Goal: Task Accomplishment & Management: Manage account settings

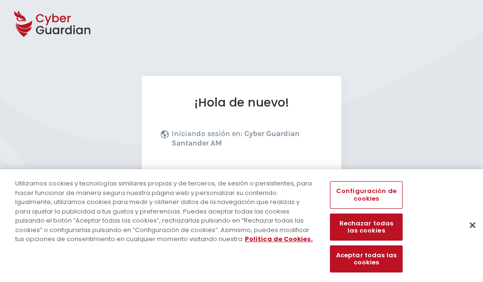
scroll to position [117, 0]
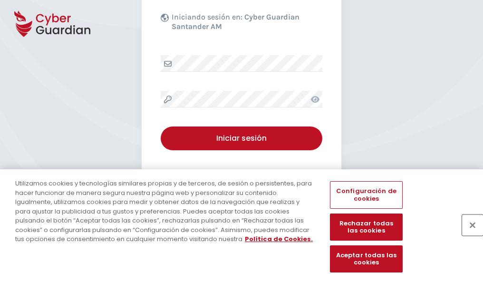
click at [468, 235] on button "Cerrar" at bounding box center [472, 225] width 21 height 21
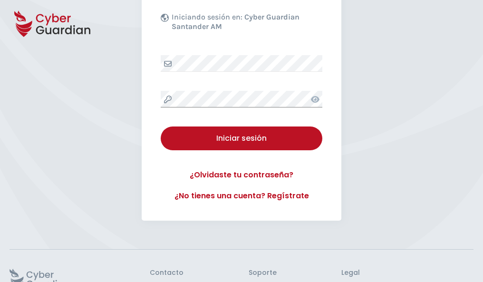
scroll to position [185, 0]
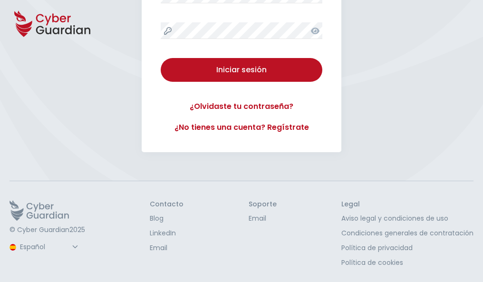
click at [161, 58] on button "Iniciar sesión" at bounding box center [242, 70] width 162 height 24
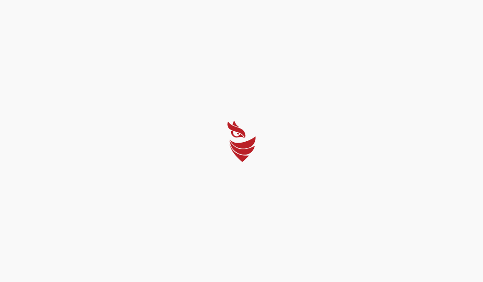
scroll to position [0, 0]
select select "Português (BR)"
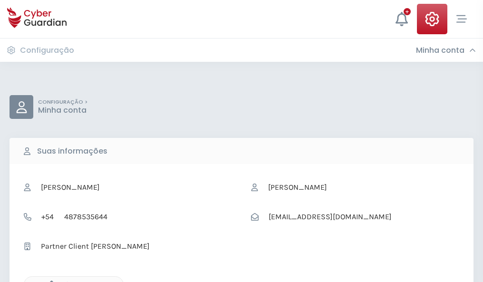
click at [49, 281] on icon "button" at bounding box center [49, 285] width 8 height 8
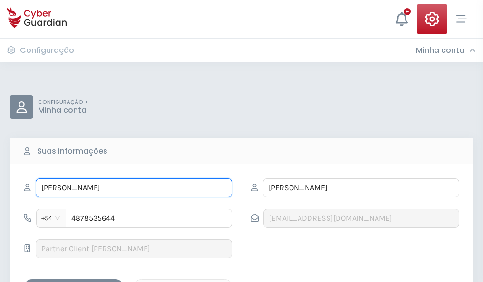
click at [134, 188] on input "ROSALVA" at bounding box center [134, 187] width 196 height 19
type input "R"
type input "Juan Luis"
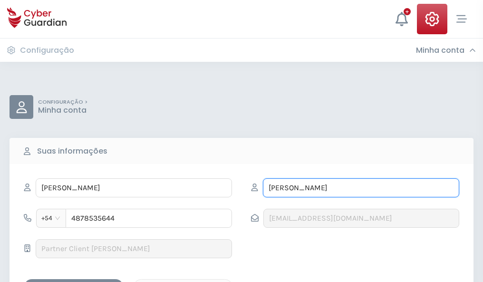
click at [361, 188] on input "AZNAR" at bounding box center [361, 187] width 196 height 19
type input "A"
type input "Sarabia"
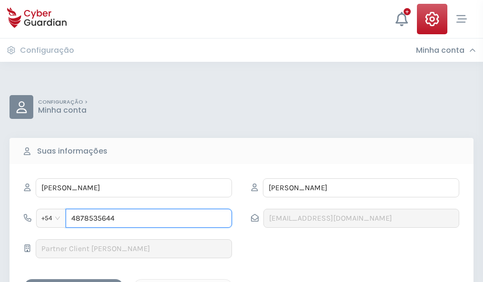
click at [149, 218] on input "4878535644" at bounding box center [149, 218] width 166 height 19
type input "4"
type input "4979548012"
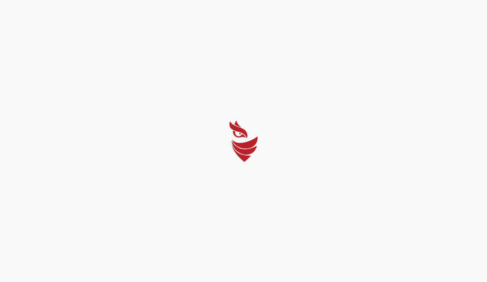
select select "Português (BR)"
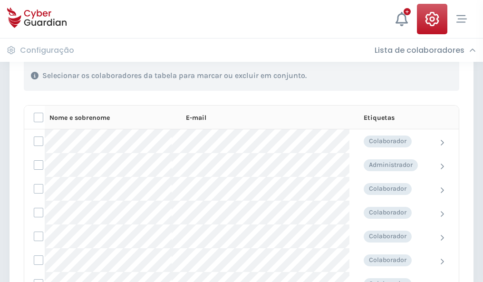
scroll to position [407, 0]
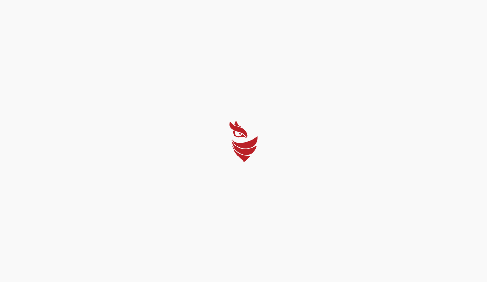
select select "Português (BR)"
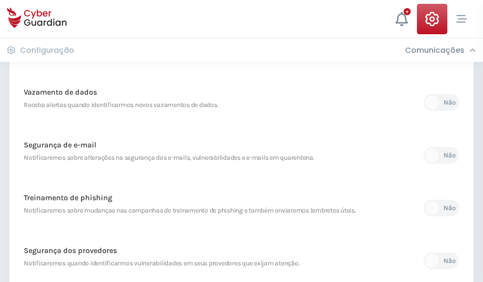
scroll to position [501, 0]
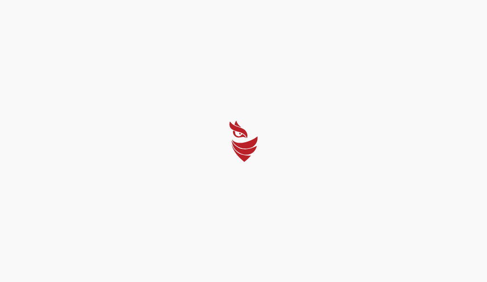
select select "Português (BR)"
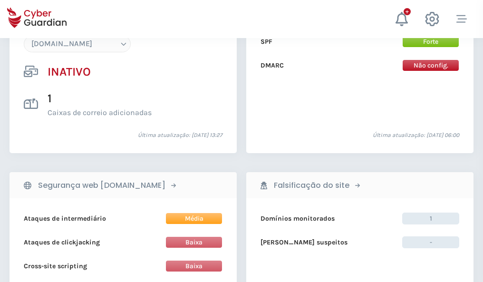
scroll to position [895, 0]
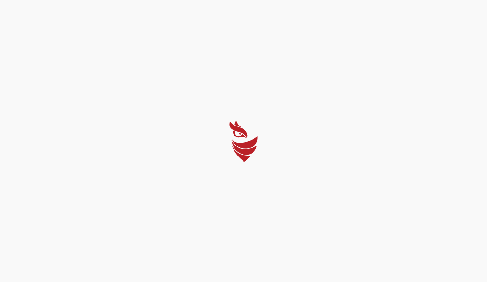
select select "Português (BR)"
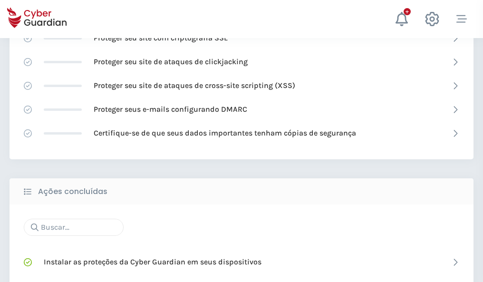
scroll to position [634, 0]
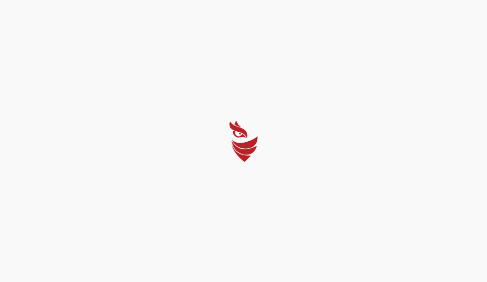
select select "Português (BR)"
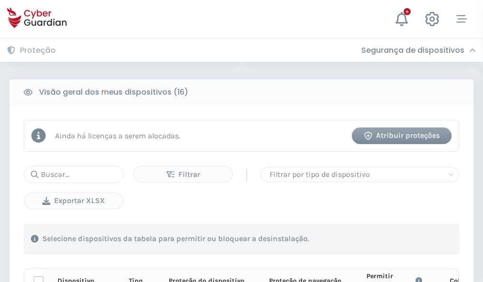
scroll to position [841, 0]
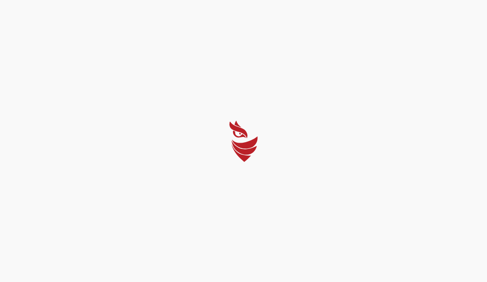
select select "Português (BR)"
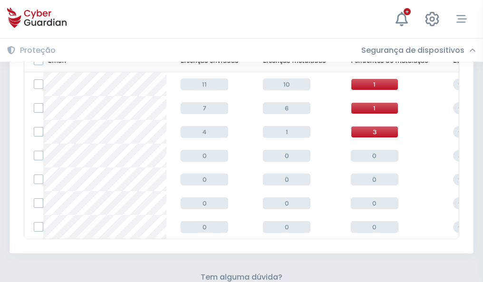
scroll to position [418, 0]
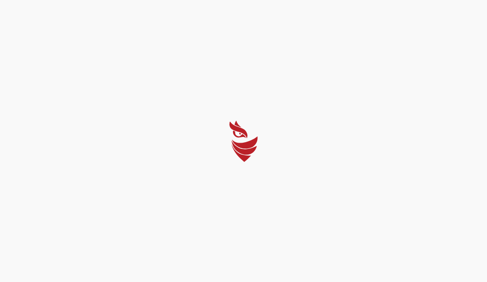
select select "Português (BR)"
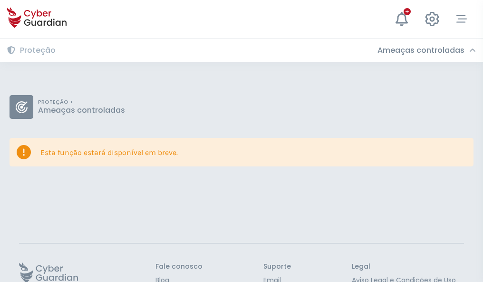
scroll to position [62, 0]
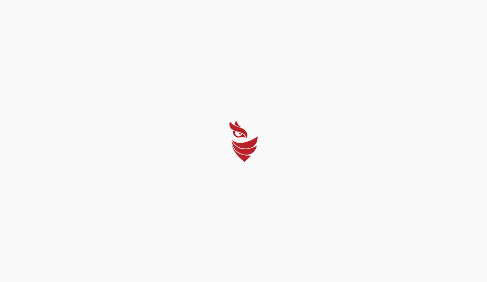
select select "Português (BR)"
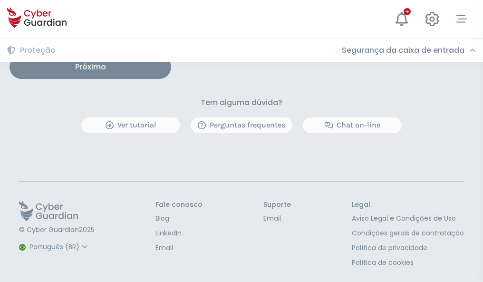
scroll to position [785, 0]
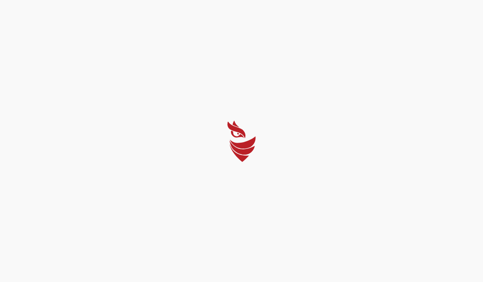
select select "Português (BR)"
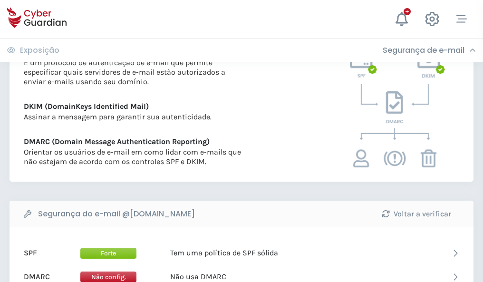
scroll to position [513, 0]
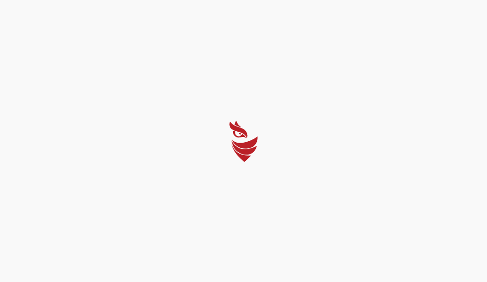
select select "Português (BR)"
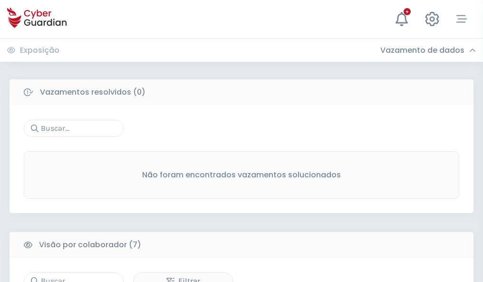
scroll to position [787, 0]
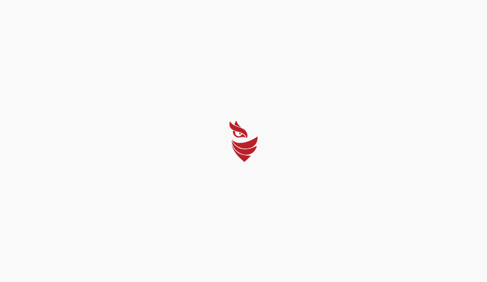
select select "Português (BR)"
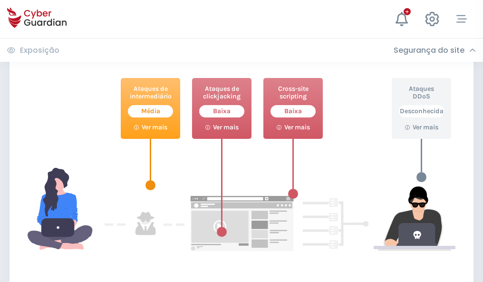
scroll to position [518, 0]
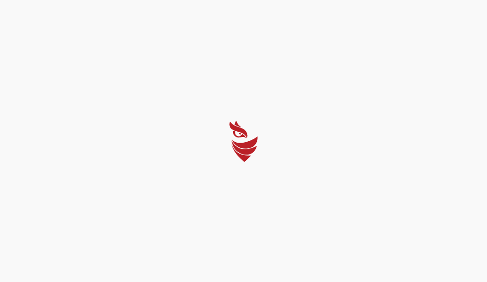
select select "Português (BR)"
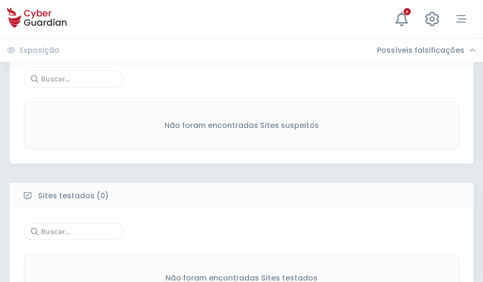
scroll to position [498, 0]
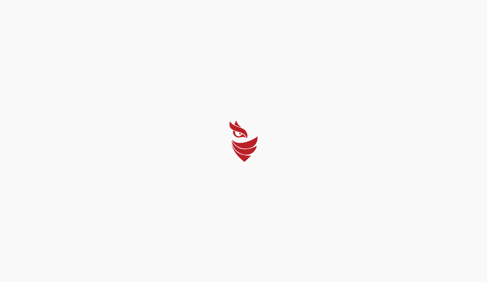
select select "Português (BR)"
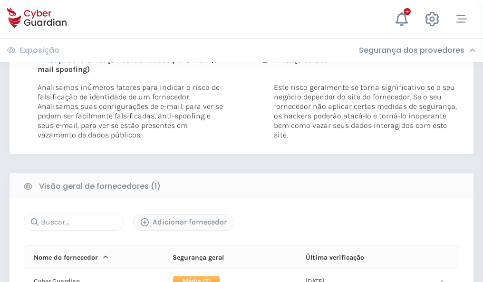
scroll to position [485, 0]
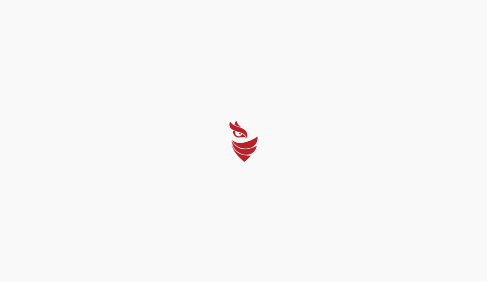
select select "Português (BR)"
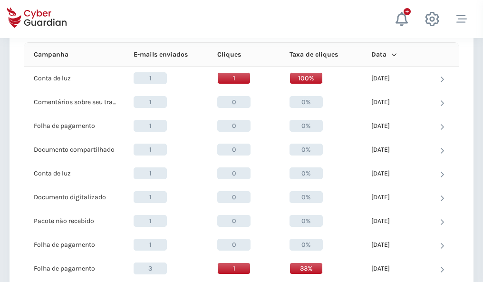
scroll to position [853, 0]
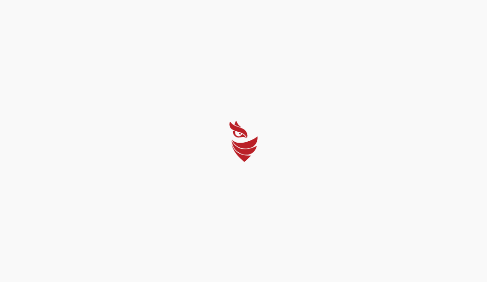
select select "Português (BR)"
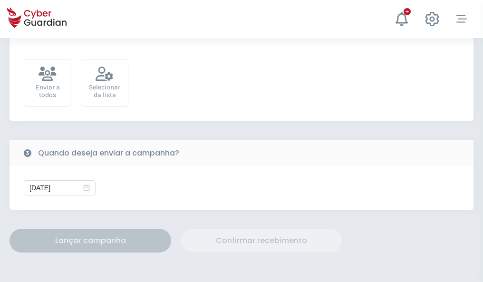
scroll to position [348, 0]
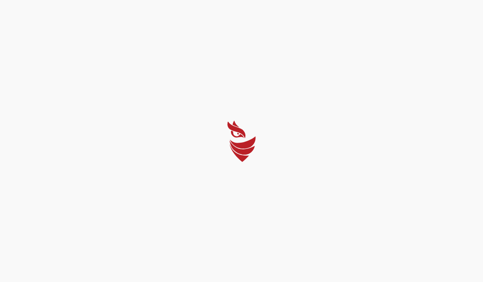
select select "Português (BR)"
